Goal: Task Accomplishment & Management: Complete application form

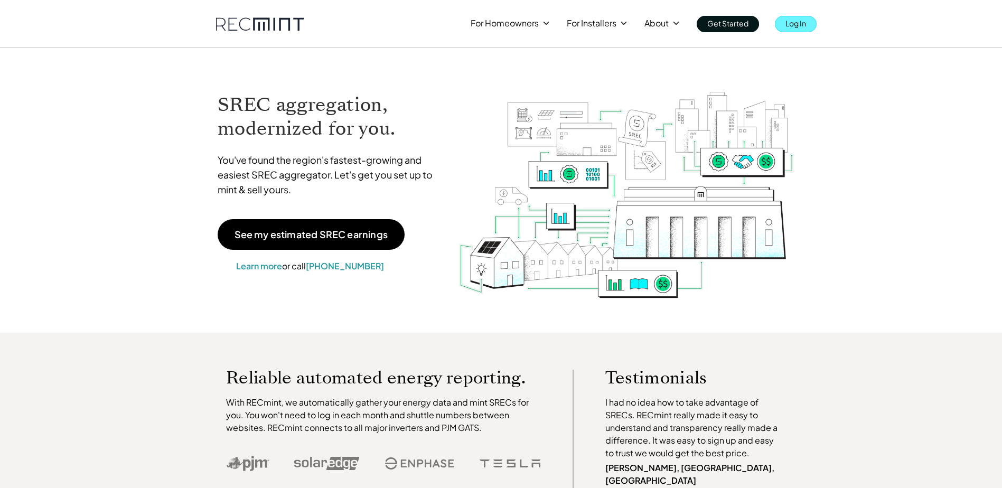
click at [794, 23] on p "Log In" at bounding box center [795, 23] width 21 height 15
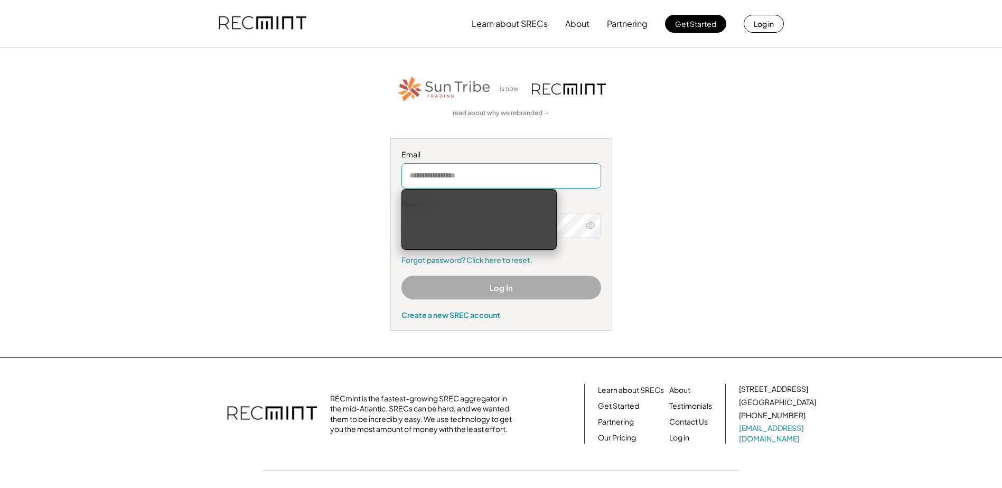
type input "**********"
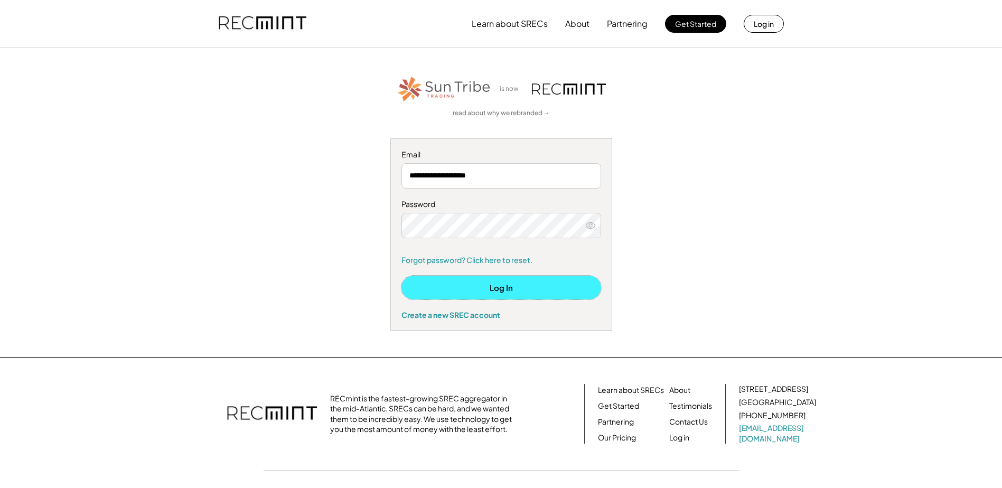
click at [502, 285] on button "Log In" at bounding box center [501, 288] width 200 height 24
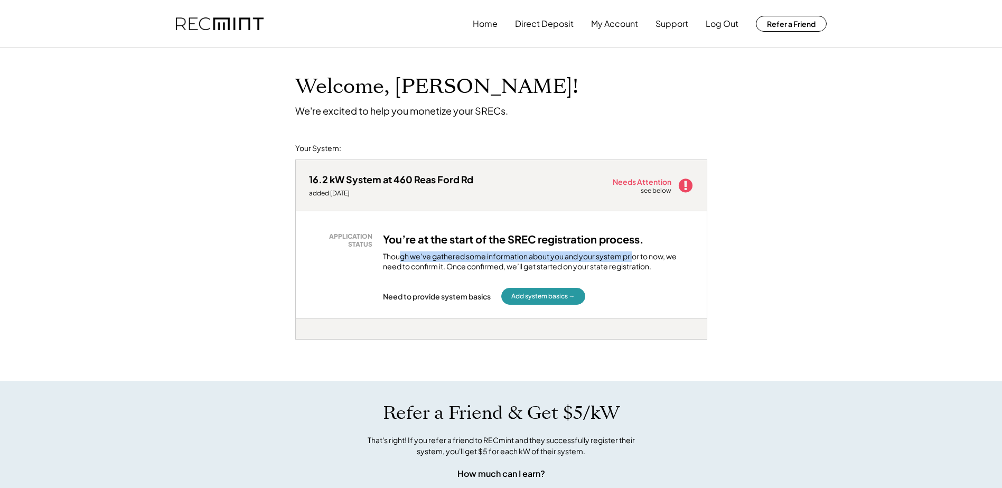
drag, startPoint x: 400, startPoint y: 254, endPoint x: 633, endPoint y: 258, distance: 232.9
click at [633, 258] on div "Though we’ve gathered some information about you and your system prior to now, …" at bounding box center [538, 261] width 310 height 21
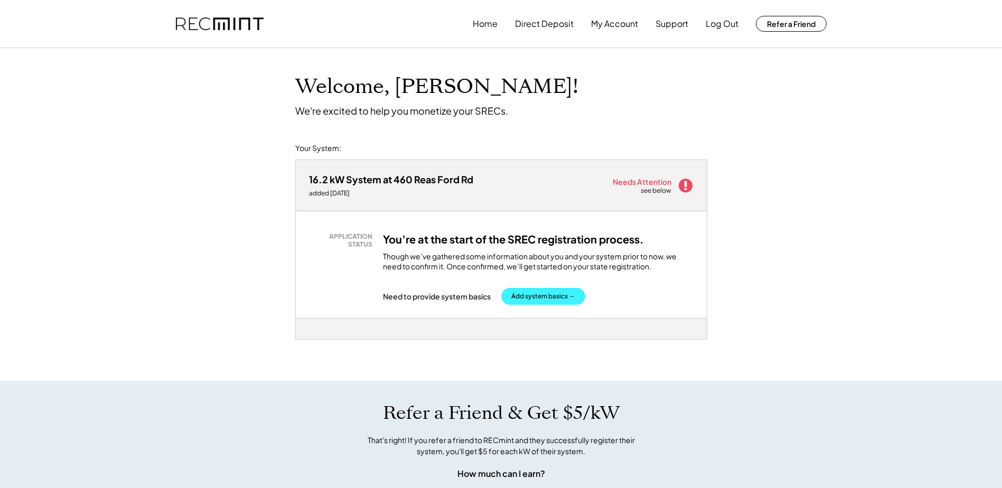
click at [550, 301] on button "Add system basics →" at bounding box center [543, 296] width 84 height 17
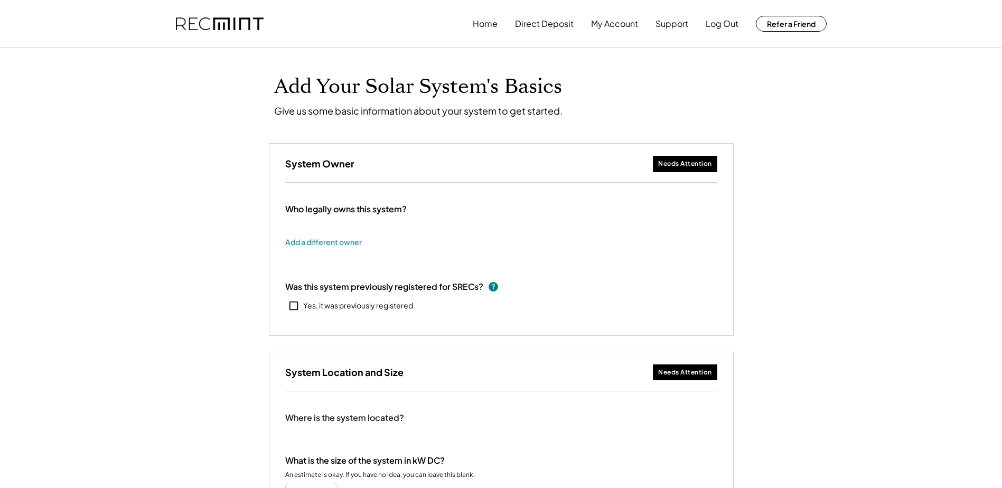
type input "******"
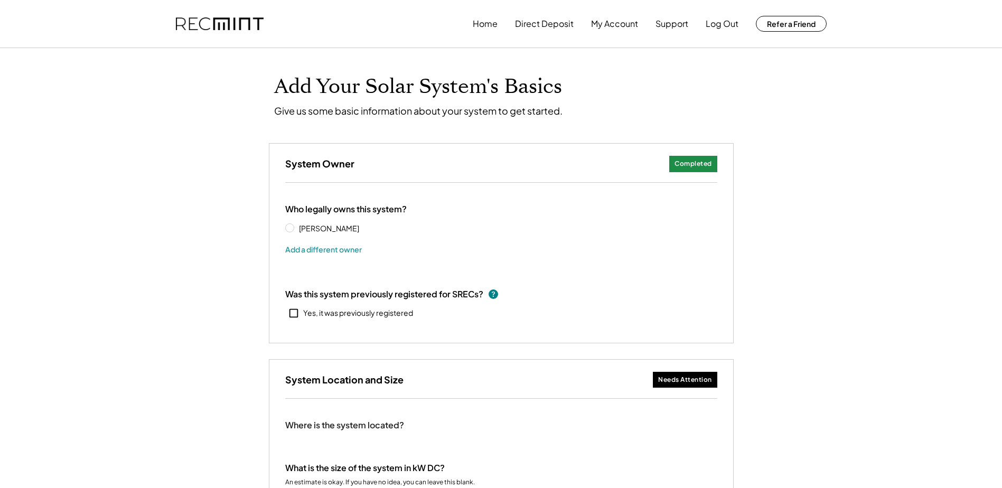
select select "**********"
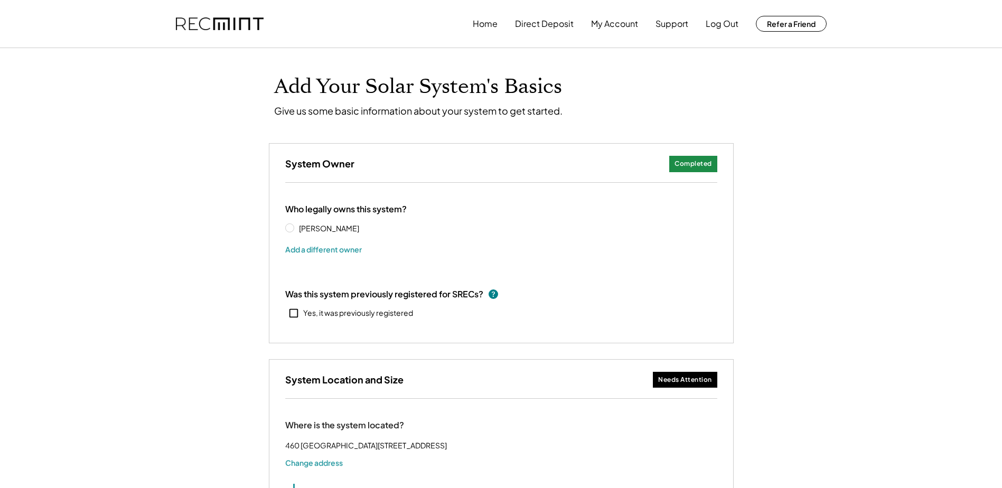
type input "**********"
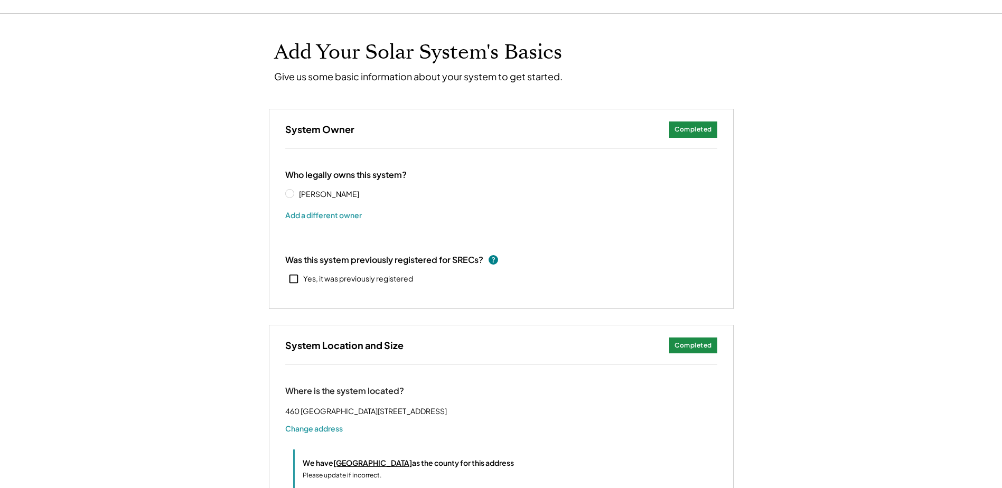
select select "**********"
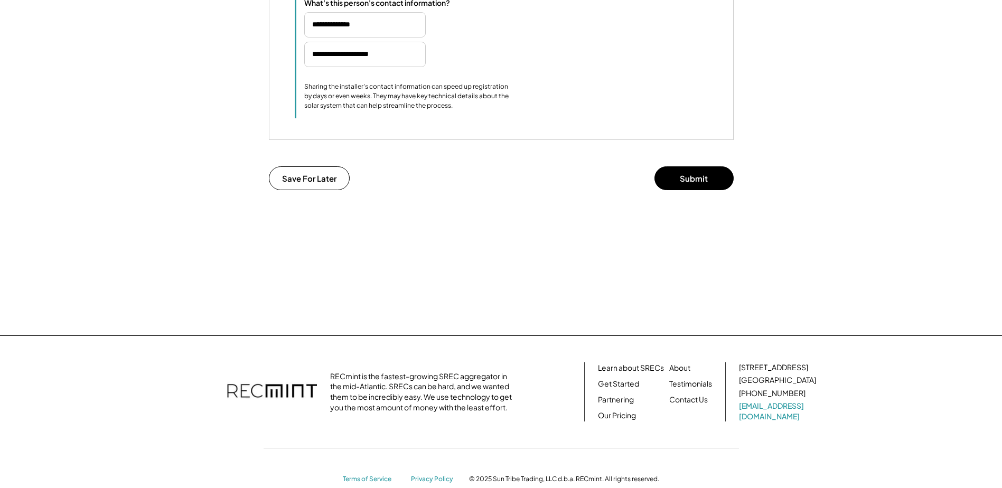
scroll to position [1023, 0]
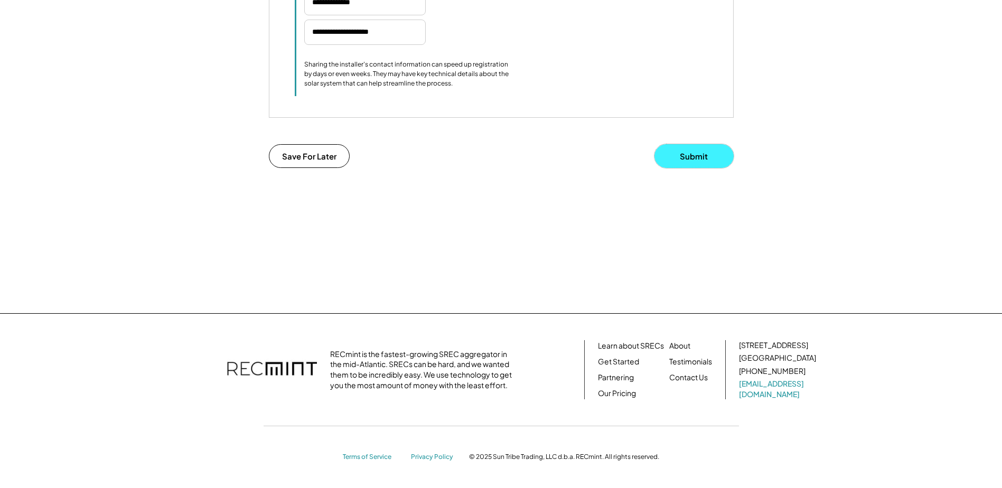
click at [702, 153] on button "Submit" at bounding box center [693, 156] width 79 height 24
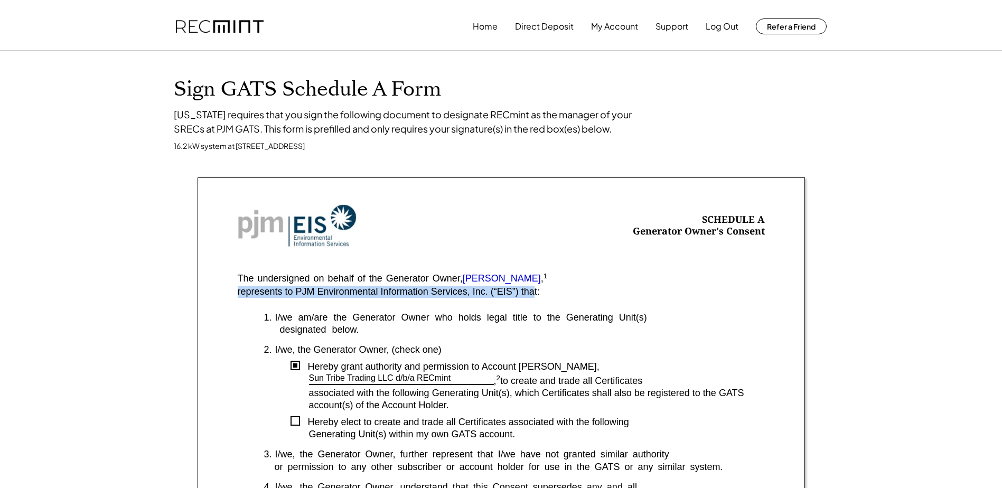
drag, startPoint x: 238, startPoint y: 291, endPoint x: 535, endPoint y: 292, distance: 296.8
click at [535, 292] on div "represents to PJM Environmental Information Services, Inc. (“EIS”) that:" at bounding box center [389, 292] width 302 height 12
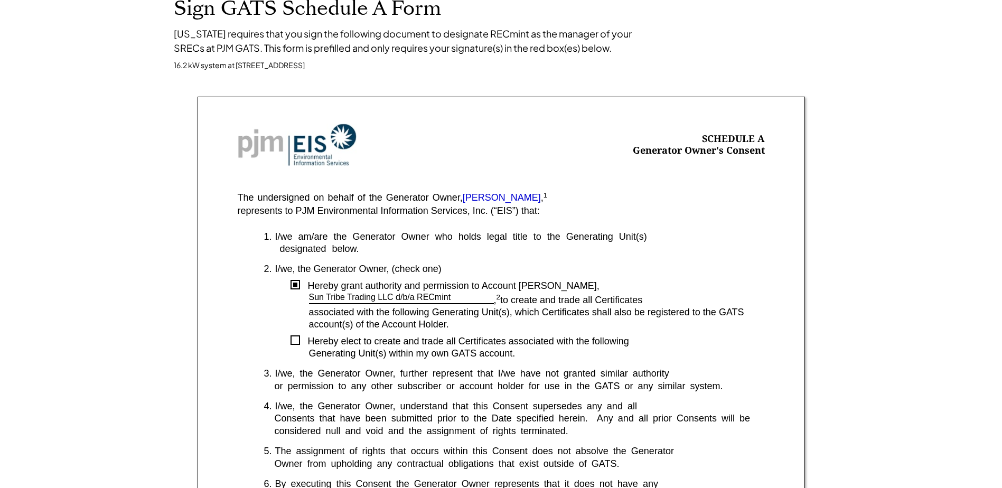
scroll to position [106, 0]
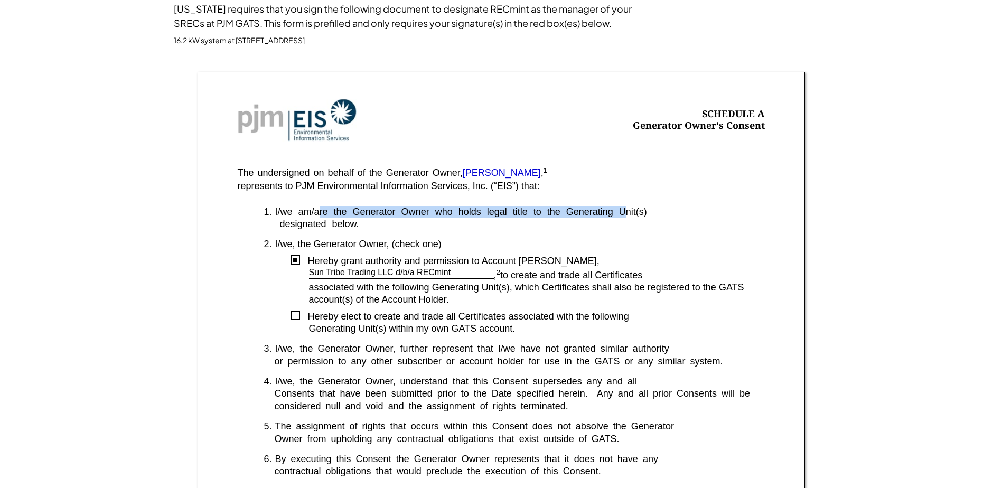
drag, startPoint x: 318, startPoint y: 211, endPoint x: 625, endPoint y: 215, distance: 306.8
click at [625, 215] on div "I/we am/are the Generator Owner who holds legal title to the Generating Unit(s)" at bounding box center [519, 212] width 489 height 12
drag, startPoint x: 625, startPoint y: 215, endPoint x: 614, endPoint y: 215, distance: 11.6
click at [625, 215] on div "I/we am/are the Generator Owner who holds legal title to the Generating Unit(s)" at bounding box center [519, 212] width 489 height 12
drag, startPoint x: 434, startPoint y: 211, endPoint x: 629, endPoint y: 212, distance: 195.4
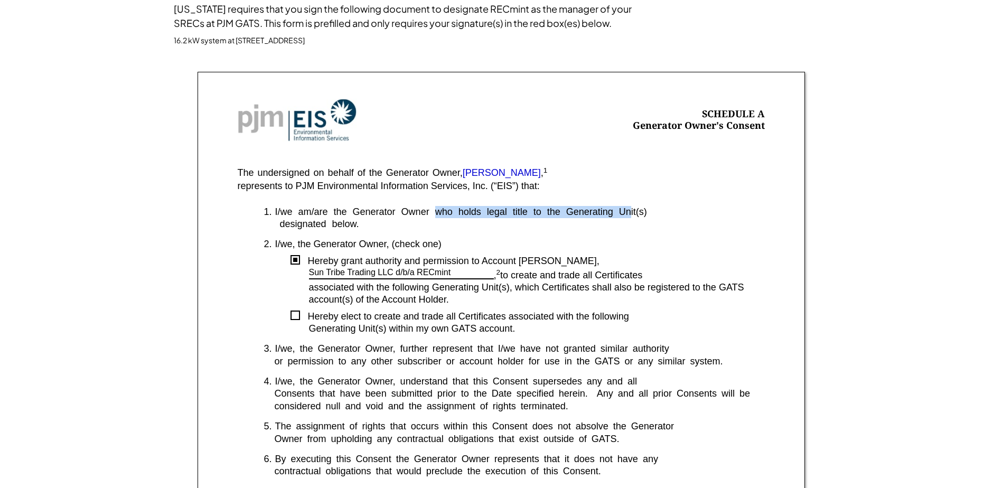
click at [629, 212] on div "I/we am/are the Generator Owner who holds legal title to the Generating Unit(s)" at bounding box center [519, 212] width 489 height 12
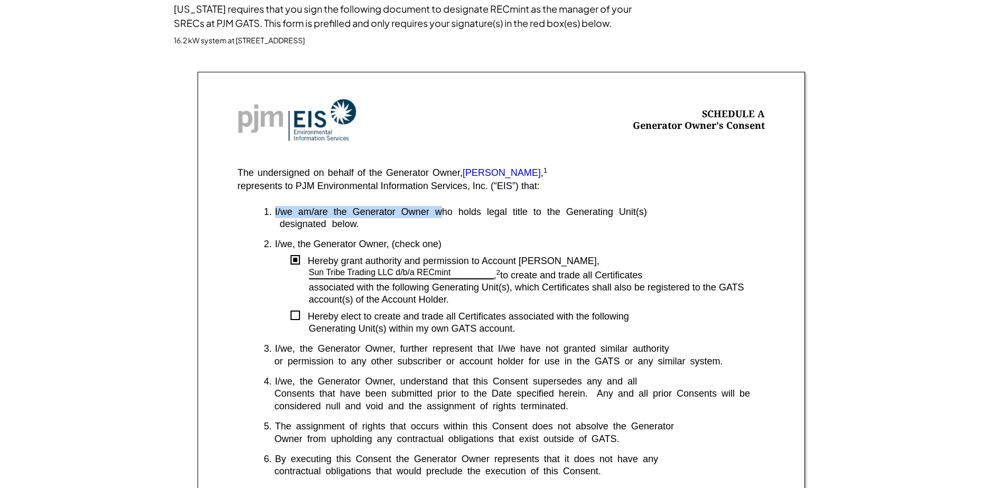
drag, startPoint x: 341, startPoint y: 212, endPoint x: 443, endPoint y: 215, distance: 102.5
click at [443, 215] on div "I/we am/are the Generator Owner who holds legal title to the Generating Unit(s)" at bounding box center [519, 212] width 489 height 12
drag, startPoint x: 328, startPoint y: 212, endPoint x: 638, endPoint y: 215, distance: 309.5
click at [638, 215] on div "I/we am/are the Generator Owner who holds legal title to the Generating Unit(s)" at bounding box center [519, 212] width 489 height 12
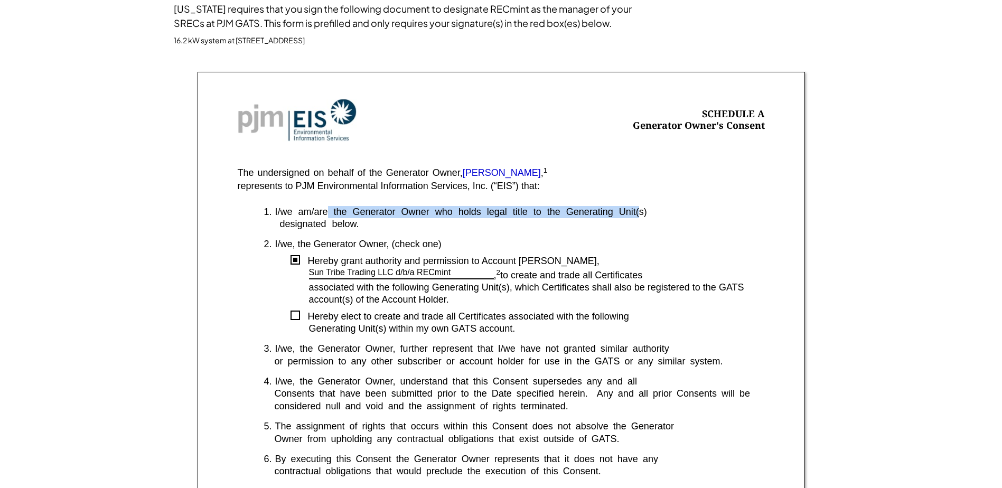
drag, startPoint x: 638, startPoint y: 215, endPoint x: 614, endPoint y: 218, distance: 24.4
click at [638, 215] on div "I/we am/are the Generator Owner who holds legal title to the Generating Unit(s)" at bounding box center [519, 212] width 489 height 12
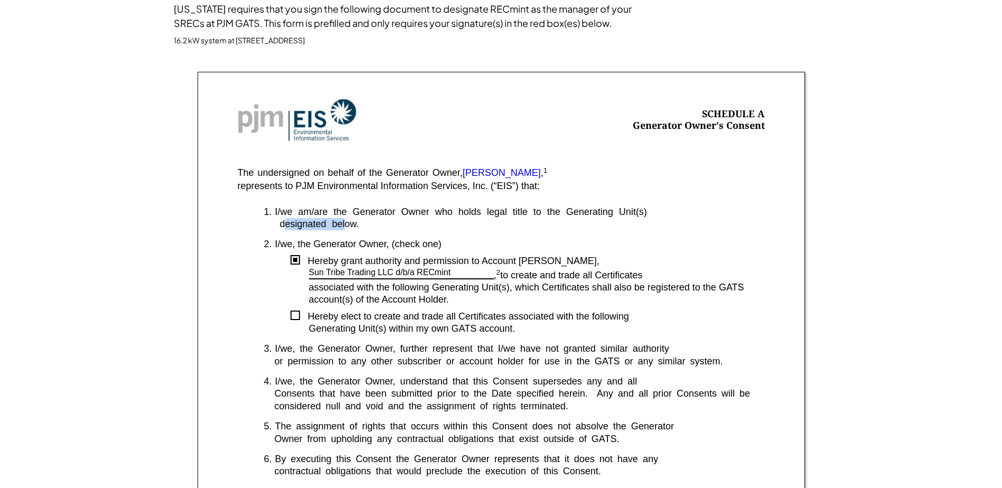
drag, startPoint x: 284, startPoint y: 225, endPoint x: 347, endPoint y: 225, distance: 62.8
click at [347, 225] on div "designated below." at bounding box center [514, 224] width 501 height 12
drag, startPoint x: 347, startPoint y: 225, endPoint x: 429, endPoint y: 244, distance: 84.5
click at [429, 244] on div "I/we, the Generator Owner, (check one)" at bounding box center [519, 244] width 489 height 12
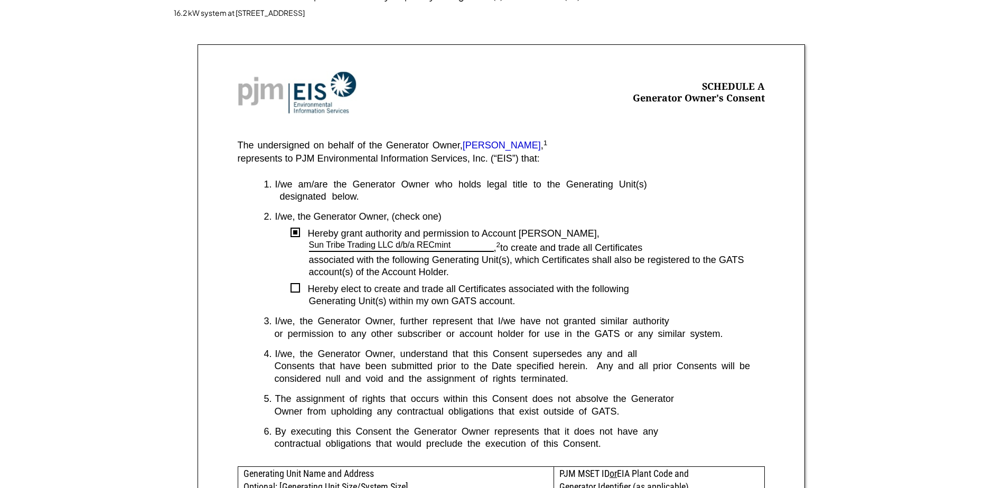
scroll to position [158, 0]
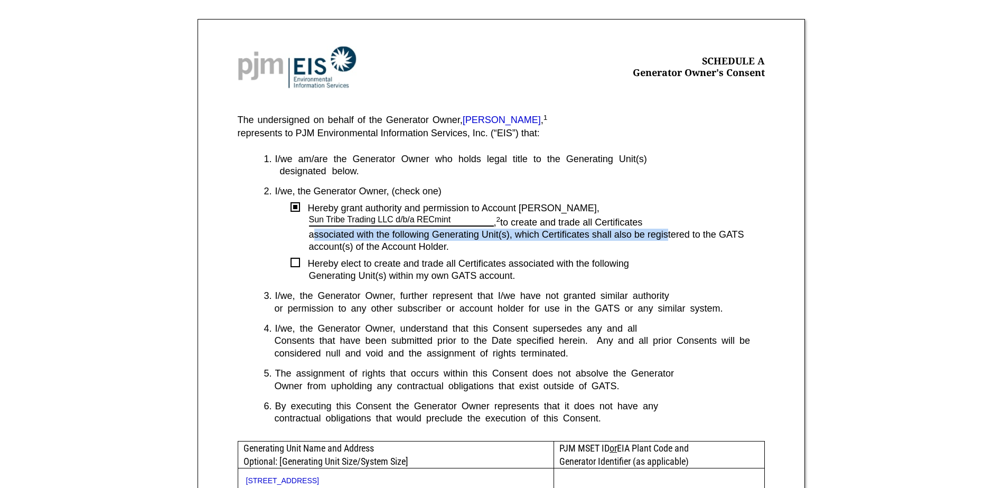
drag, startPoint x: 349, startPoint y: 236, endPoint x: 666, endPoint y: 232, distance: 317.4
click at [666, 232] on div "associated with the following Generating Unit(s), which Certificates shall also…" at bounding box center [537, 241] width 456 height 25
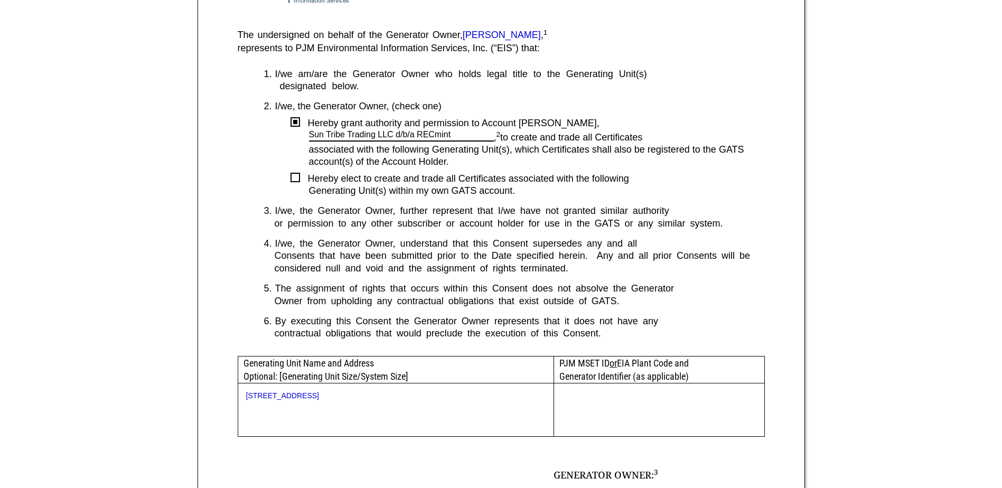
scroll to position [264, 0]
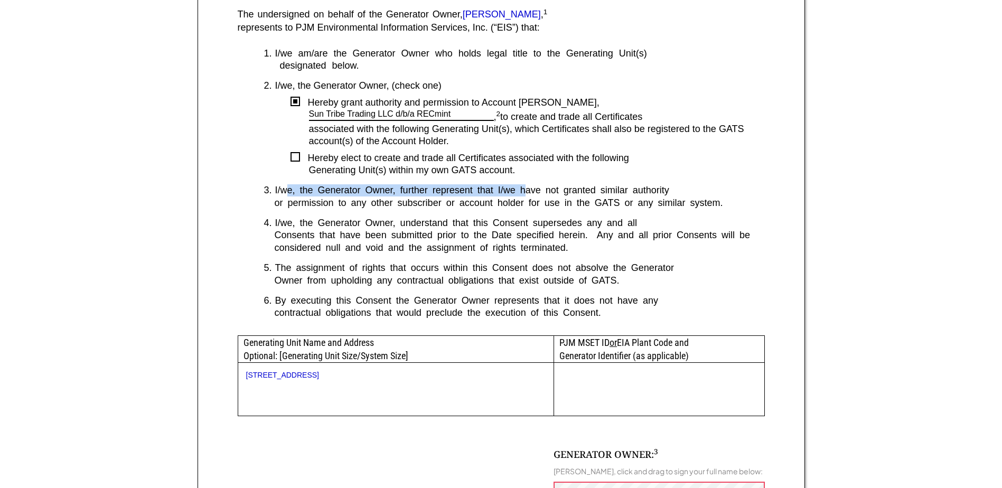
drag, startPoint x: 289, startPoint y: 191, endPoint x: 523, endPoint y: 190, distance: 233.4
click at [523, 190] on div "I/we, the Generator Owner, further represent that I/we have not granted similar…" at bounding box center [519, 190] width 489 height 12
drag, startPoint x: 381, startPoint y: 189, endPoint x: 600, endPoint y: 194, distance: 218.7
click at [600, 194] on div "I/we, the Generator Owner, further represent that I/we have not granted similar…" at bounding box center [519, 190] width 489 height 12
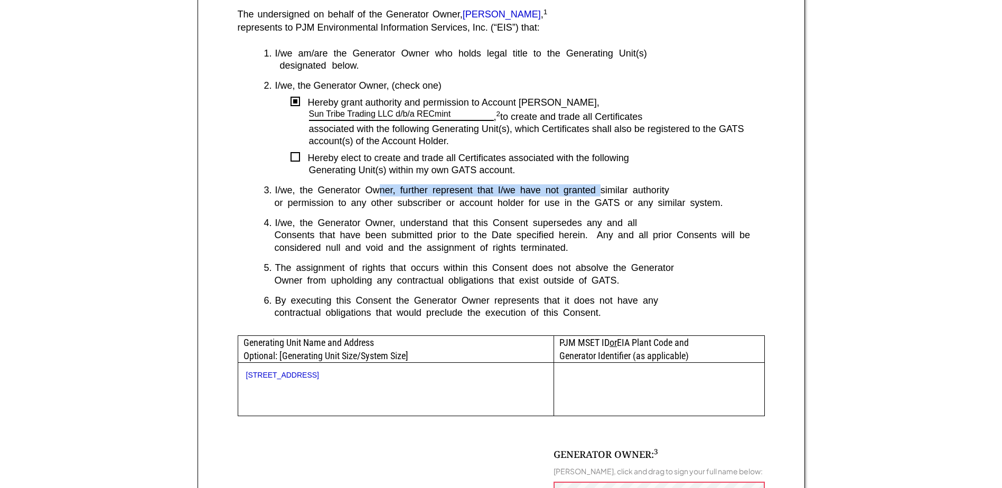
click at [600, 194] on div "I/we, the Generator Owner, further represent that I/we have not granted similar…" at bounding box center [519, 190] width 489 height 12
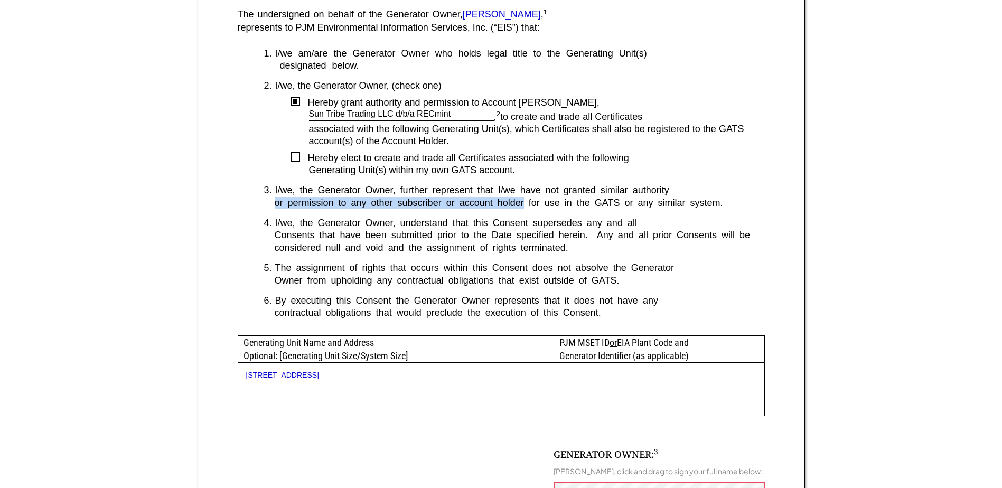
drag, startPoint x: 268, startPoint y: 207, endPoint x: 522, endPoint y: 209, distance: 254.0
click at [522, 209] on div "or permission to any other subscriber or account holder for use in the GATS or …" at bounding box center [514, 203] width 501 height 12
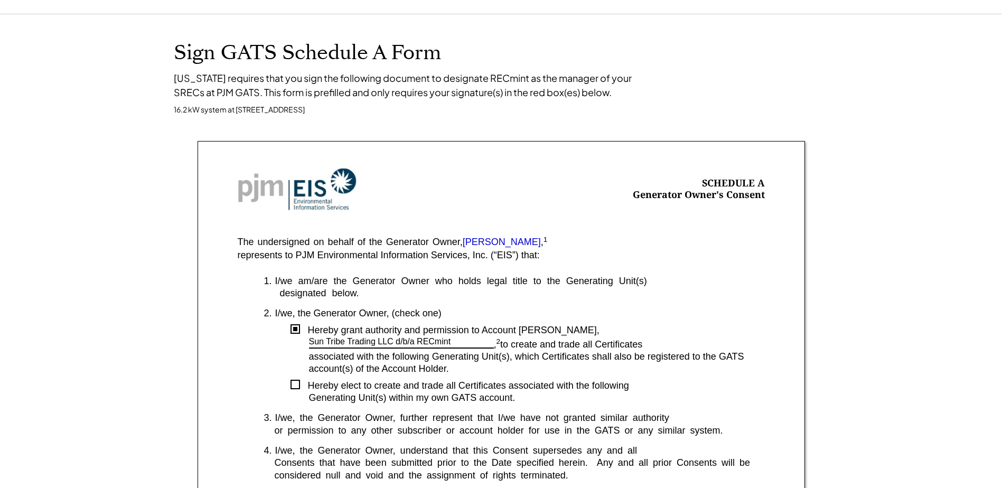
scroll to position [0, 0]
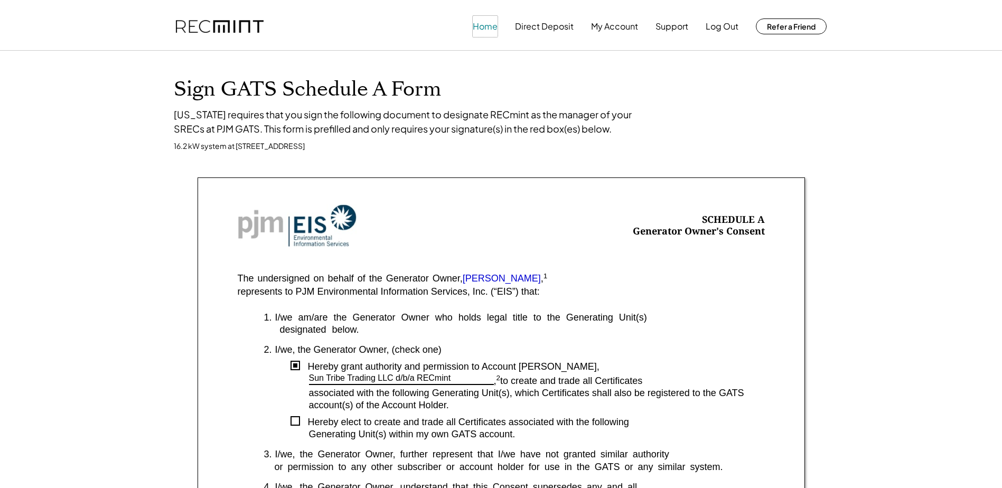
click at [478, 25] on button "Home" at bounding box center [485, 26] width 25 height 21
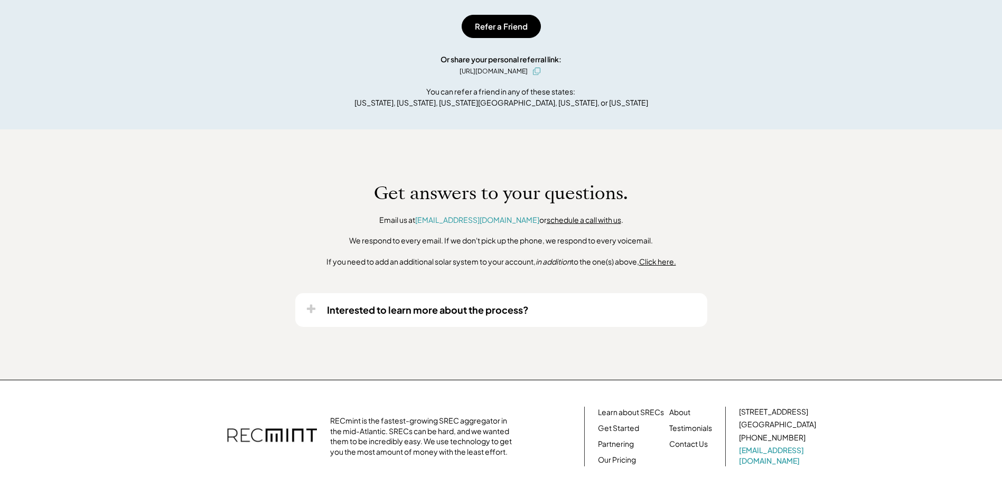
scroll to position [528, 0]
drag, startPoint x: 359, startPoint y: 238, endPoint x: 632, endPoint y: 246, distance: 273.1
click at [632, 246] on div "Get answers to your questions. Email us at [EMAIL_ADDRESS][DOMAIN_NAME] or sche…" at bounding box center [501, 224] width 433 height 84
click at [632, 246] on div "Get answers to your questions. Email us at help@recmint.com or schedule a call …" at bounding box center [501, 224] width 433 height 84
drag, startPoint x: 328, startPoint y: 259, endPoint x: 455, endPoint y: 261, distance: 126.2
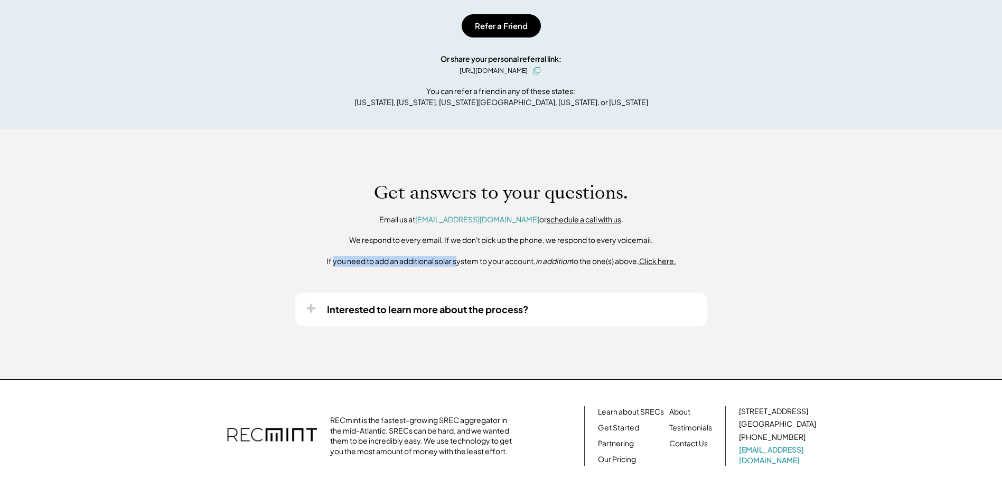
click at [455, 261] on div "If you need to add an additional solar system to your account, in addition to t…" at bounding box center [501, 261] width 350 height 11
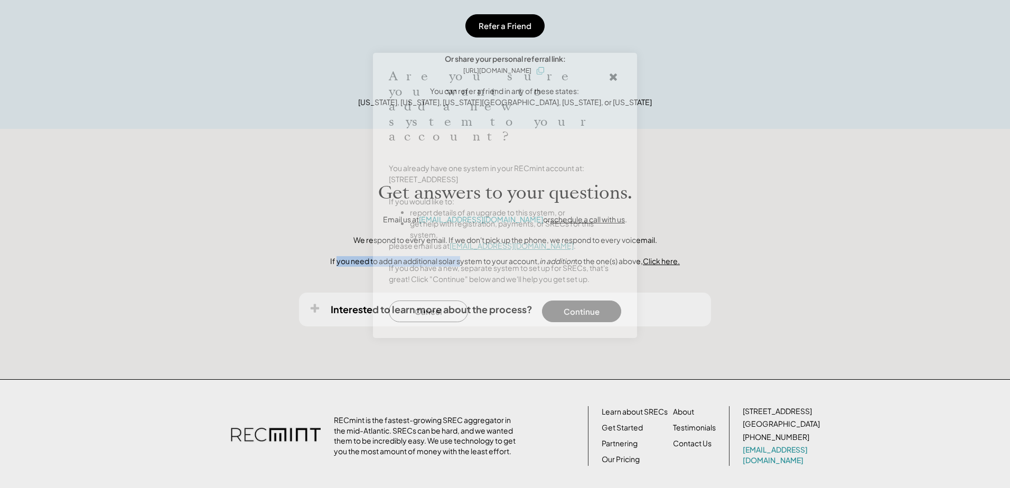
click at [455, 300] on button "Cancel" at bounding box center [428, 311] width 79 height 22
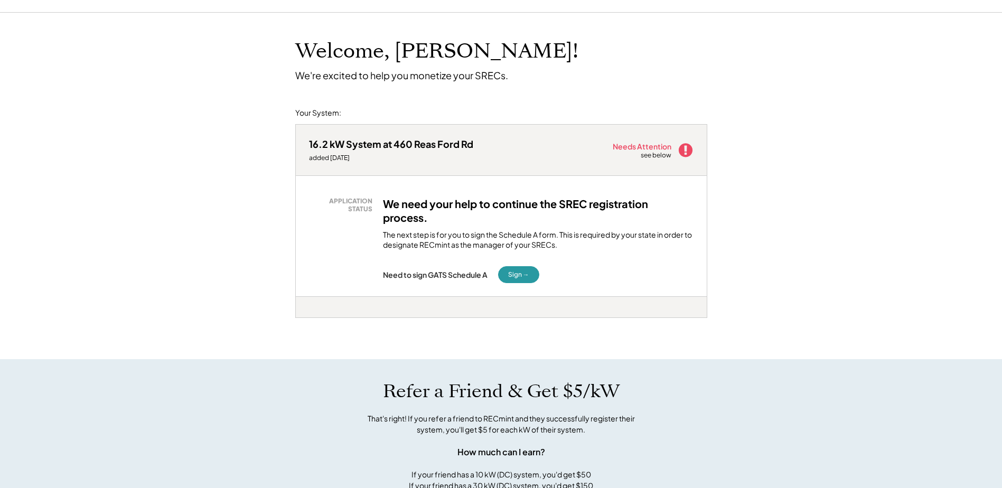
scroll to position [0, 0]
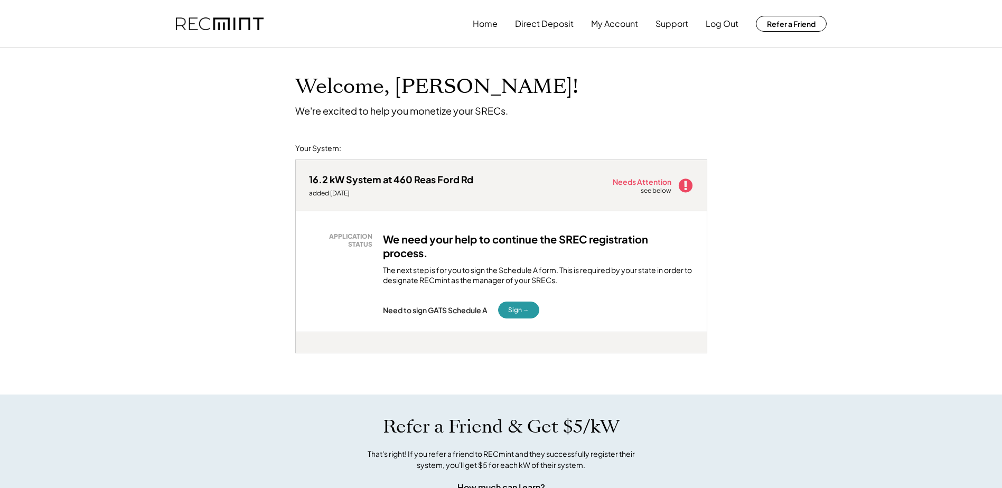
click at [239, 22] on img at bounding box center [220, 23] width 88 height 13
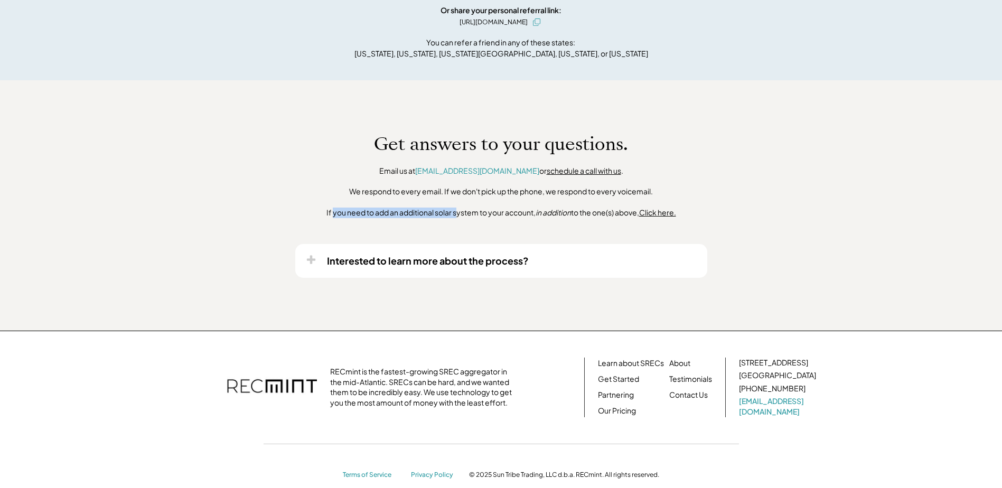
scroll to position [593, 0]
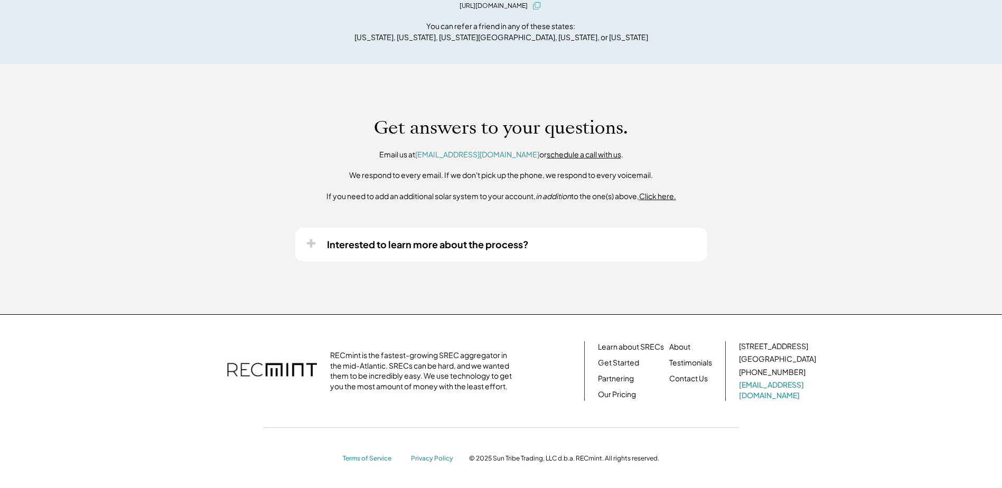
click at [406, 239] on div "Interested to learn more about the process?" at bounding box center [428, 244] width 202 height 12
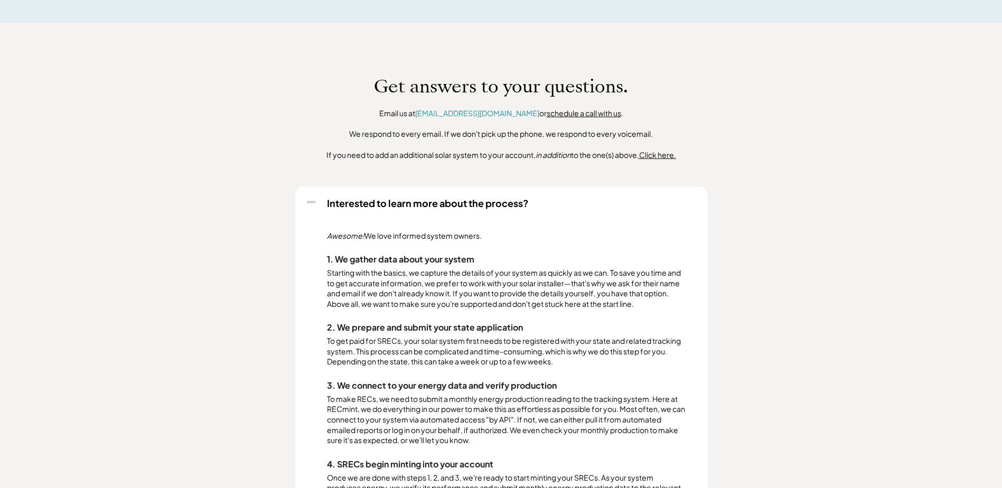
scroll to position [699, 0]
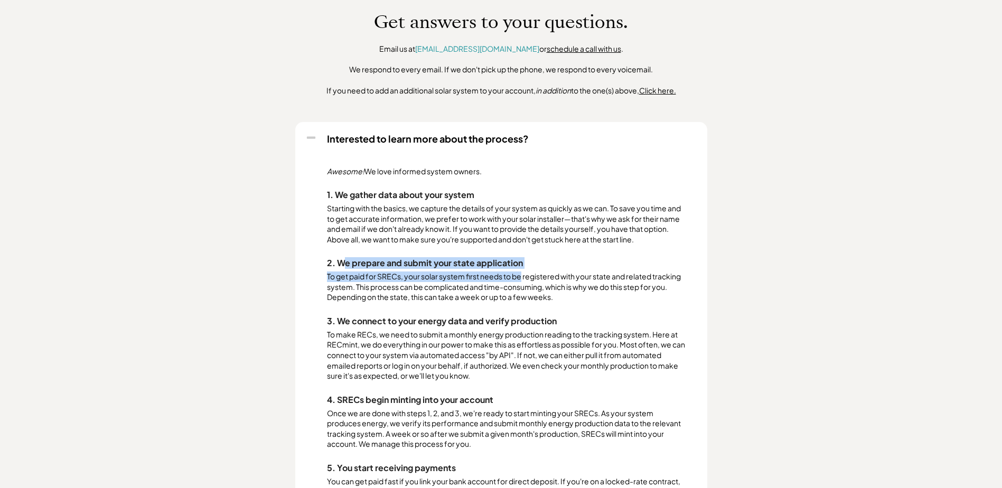
drag, startPoint x: 357, startPoint y: 261, endPoint x: 522, endPoint y: 272, distance: 165.1
click at [522, 272] on div "Awesome! We love informed system owners. 1. We gather data about your system St…" at bounding box center [506, 395] width 359 height 458
click at [522, 272] on div "To get paid for SRECs, your solar system first needs to be registered with your…" at bounding box center [506, 286] width 359 height 31
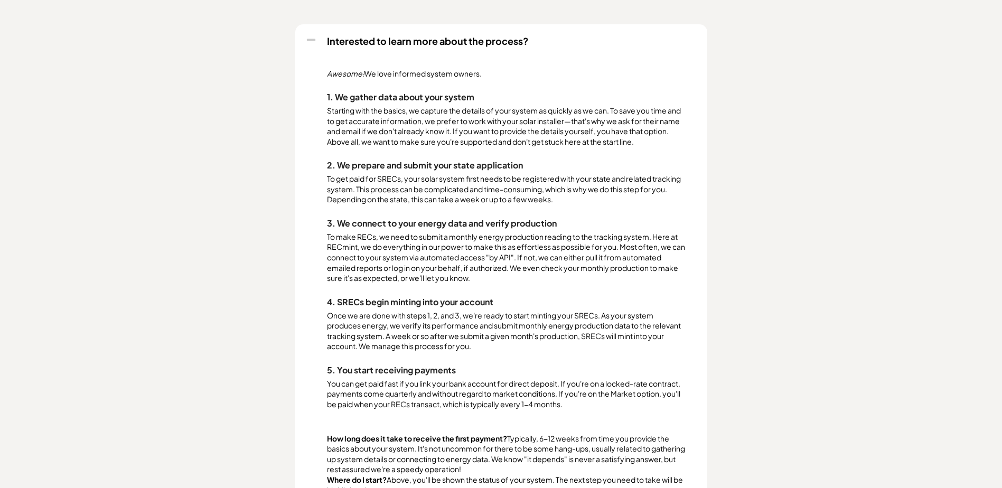
scroll to position [804, 0]
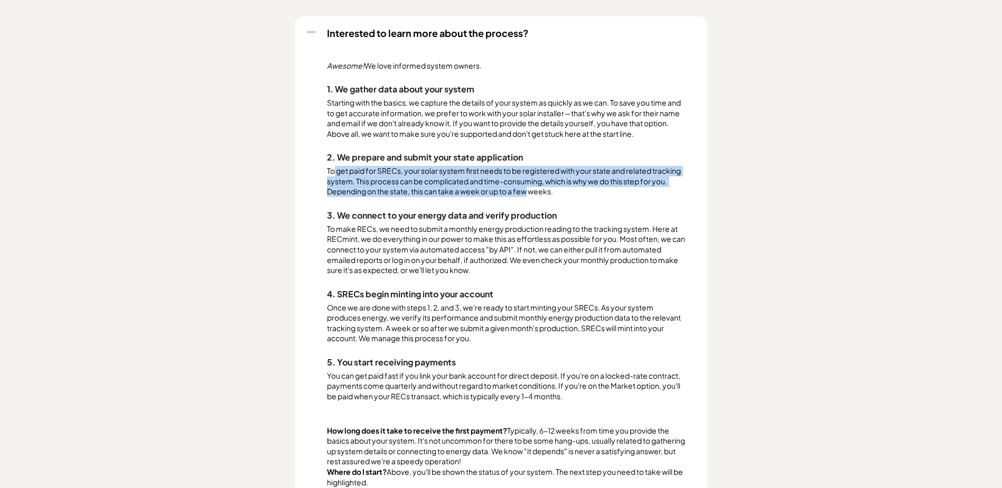
drag, startPoint x: 349, startPoint y: 173, endPoint x: 529, endPoint y: 189, distance: 181.3
click at [529, 189] on div "To get paid for SRECs, your solar system first needs to be registered with your…" at bounding box center [506, 181] width 359 height 31
click at [530, 190] on div "To get paid for SRECs, your solar system first needs to be registered with your…" at bounding box center [506, 181] width 359 height 31
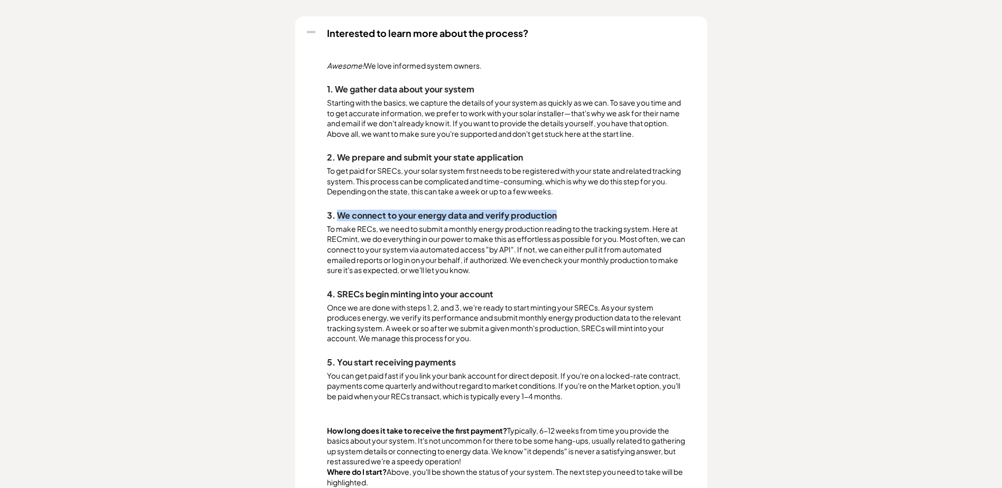
drag, startPoint x: 341, startPoint y: 219, endPoint x: 565, endPoint y: 222, distance: 224.4
click at [565, 222] on div "Awesome! We love informed system owners. 1. We gather data about your system St…" at bounding box center [506, 290] width 359 height 458
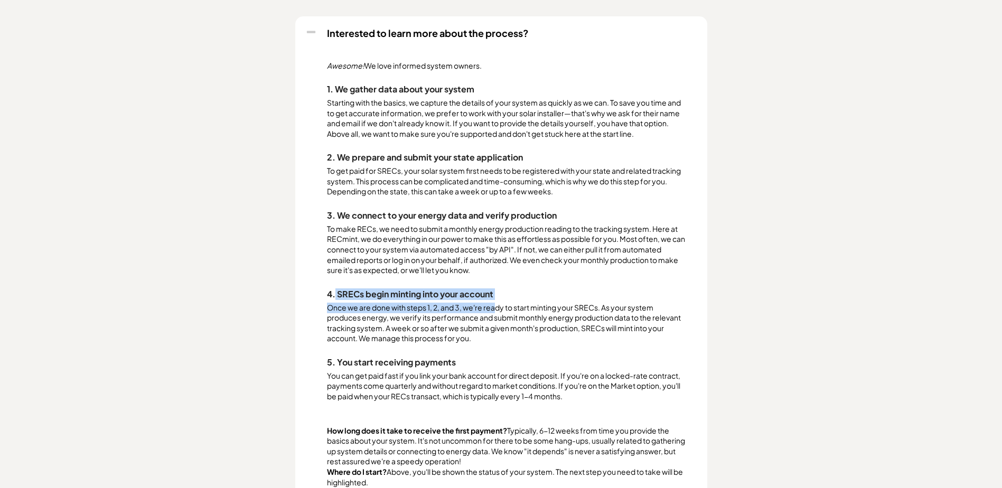
drag, startPoint x: 338, startPoint y: 294, endPoint x: 498, endPoint y: 305, distance: 159.8
click at [498, 305] on div "Awesome! We love informed system owners. 1. We gather data about your system St…" at bounding box center [506, 290] width 359 height 458
click at [498, 305] on div "Once we are done with steps 1, 2, and 3, we're ready to start minting your SREC…" at bounding box center [506, 323] width 359 height 41
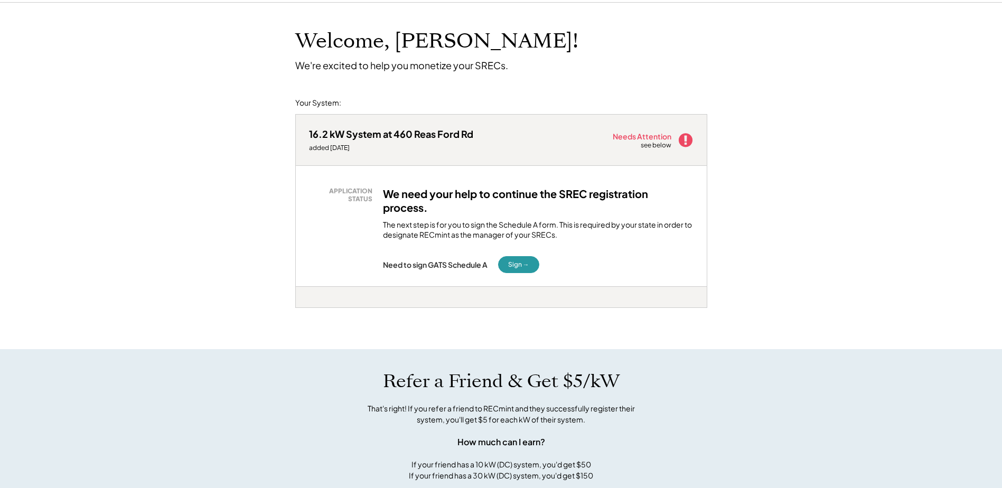
scroll to position [0, 0]
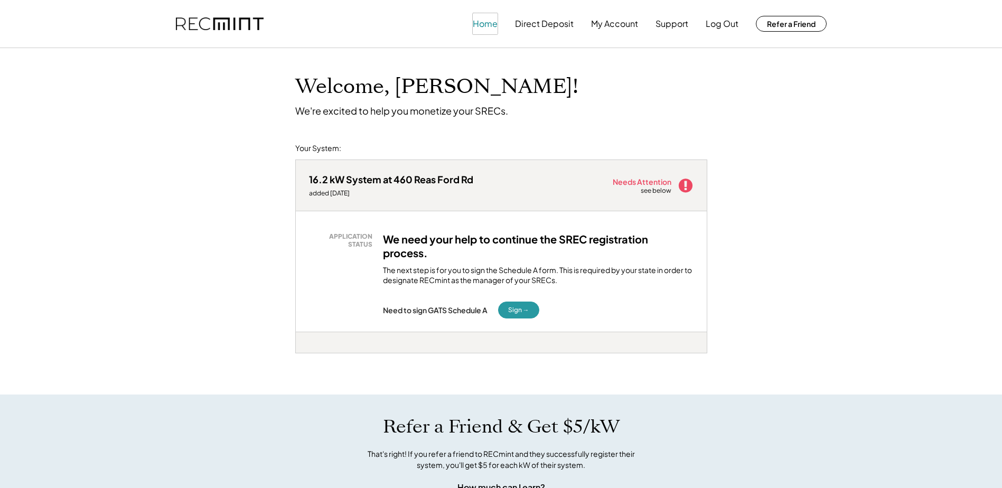
click at [486, 22] on button "Home" at bounding box center [485, 23] width 25 height 21
click at [494, 25] on button "Home" at bounding box center [485, 23] width 25 height 21
click at [629, 26] on button "My Account" at bounding box center [614, 23] width 47 height 21
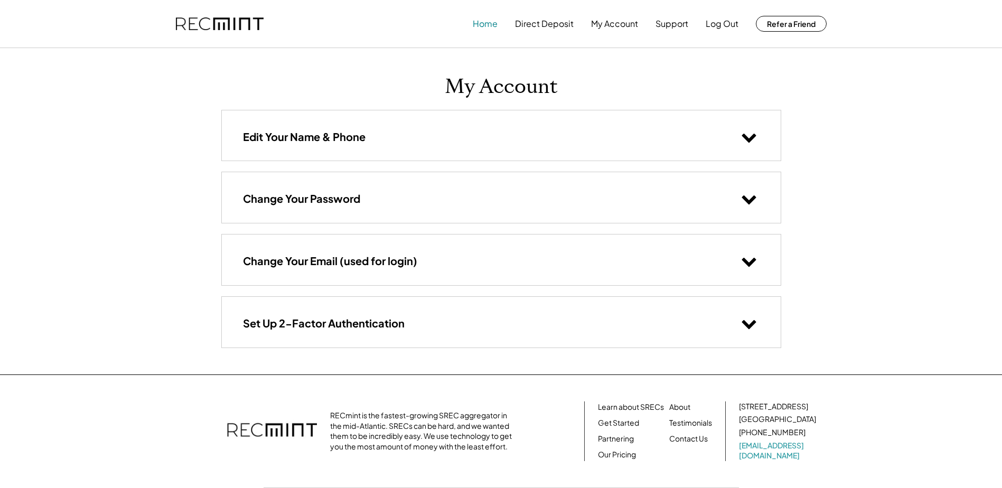
click at [493, 21] on button "Home" at bounding box center [485, 23] width 25 height 21
